Goal: Find specific page/section: Find specific page/section

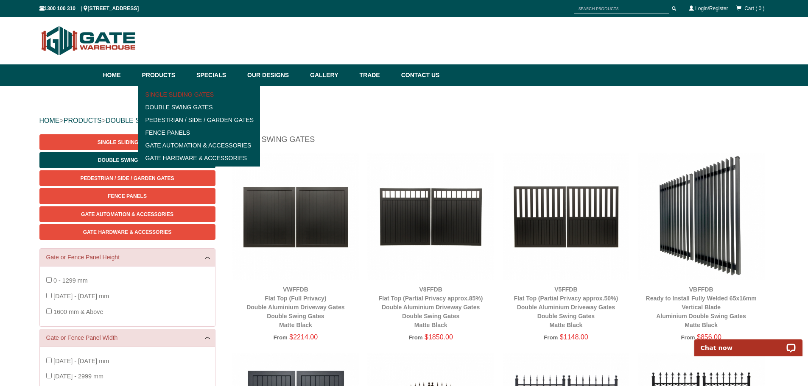
click at [192, 94] on link "Single Sliding Gates" at bounding box center [198, 94] width 117 height 13
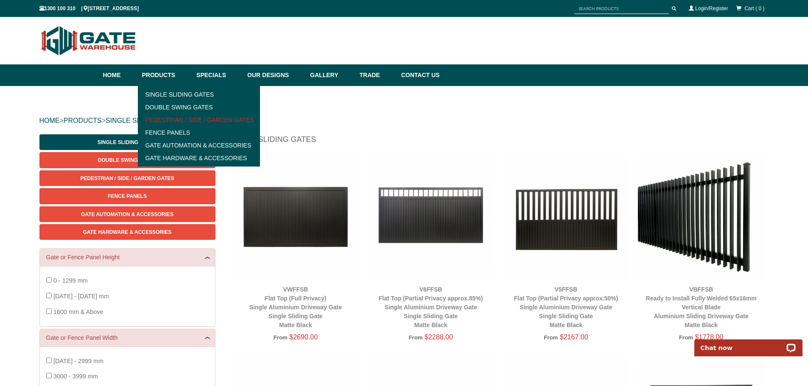
click at [165, 117] on link "Pedestrian / Side / Garden Gates" at bounding box center [198, 120] width 117 height 13
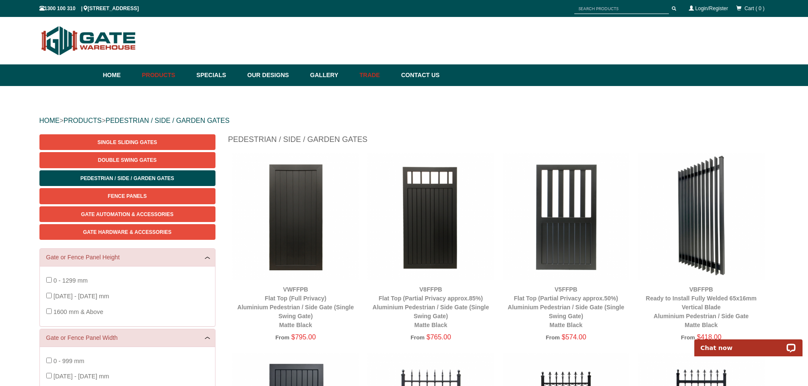
click at [387, 72] on link "Trade" at bounding box center [376, 75] width 42 height 22
